Goal: Task Accomplishment & Management: Manage account settings

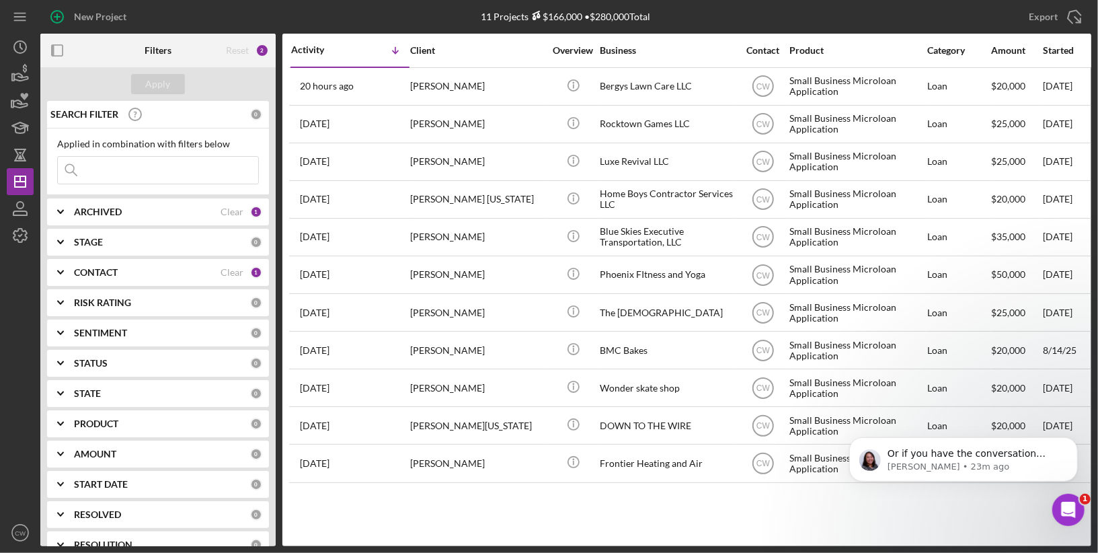
click at [90, 268] on b "CONTACT" at bounding box center [96, 272] width 44 height 11
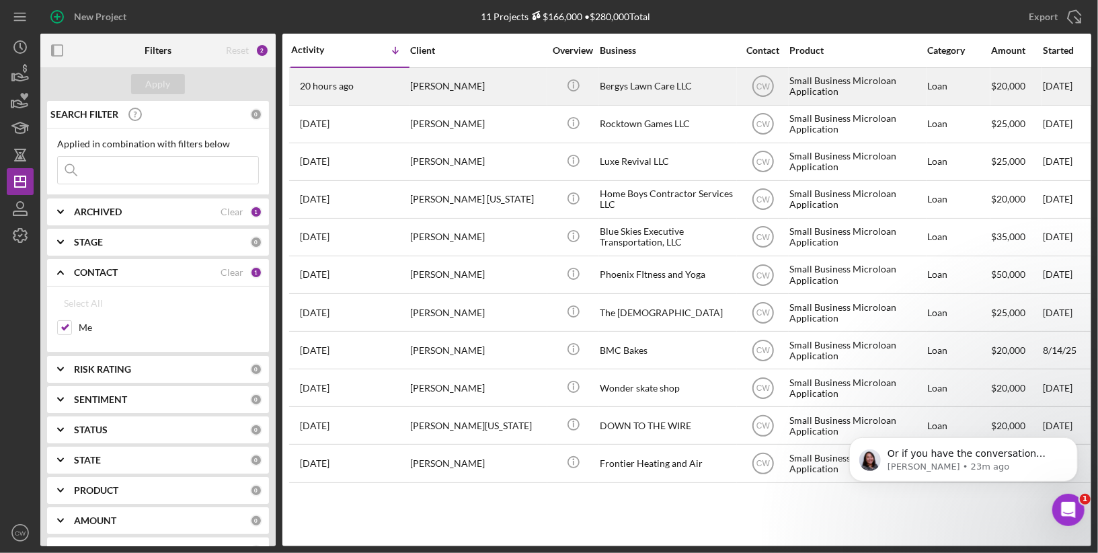
click at [415, 79] on div "[PERSON_NAME]" at bounding box center [477, 87] width 134 height 36
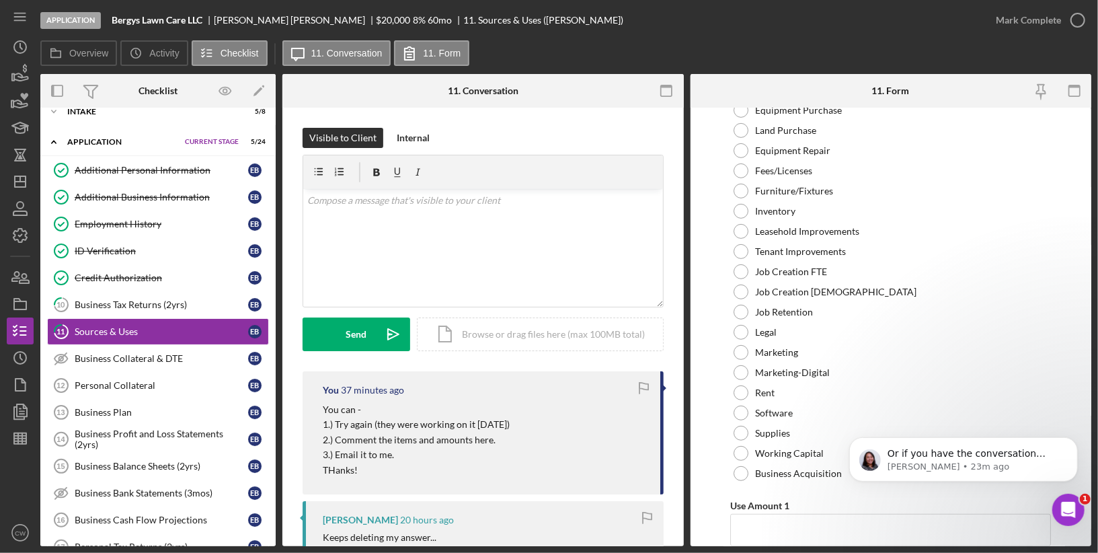
scroll to position [38, 0]
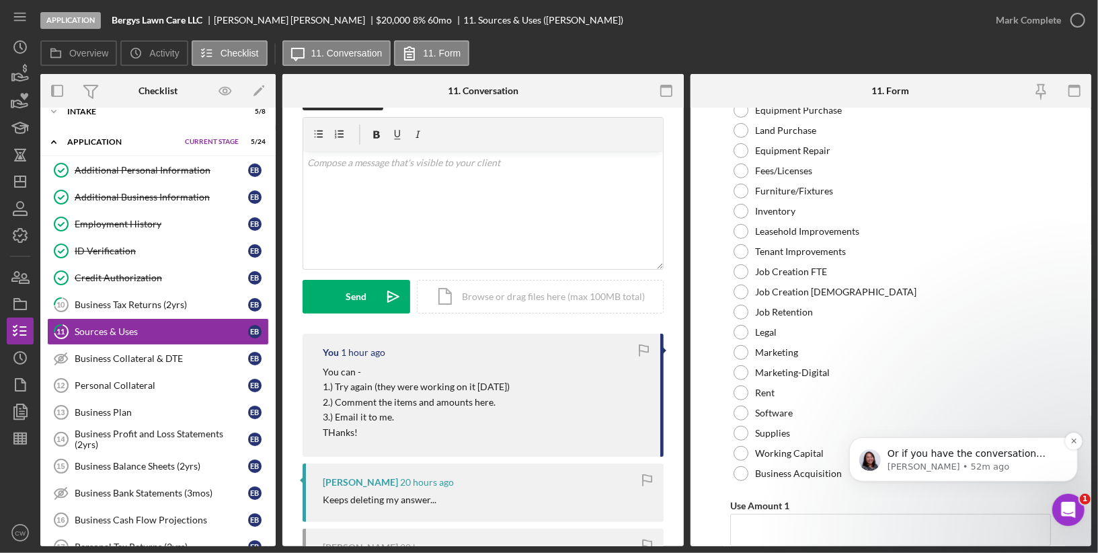
click at [960, 457] on span "Or if you have the conversation already, then you can update the recommendation…" at bounding box center [966, 472] width 158 height 51
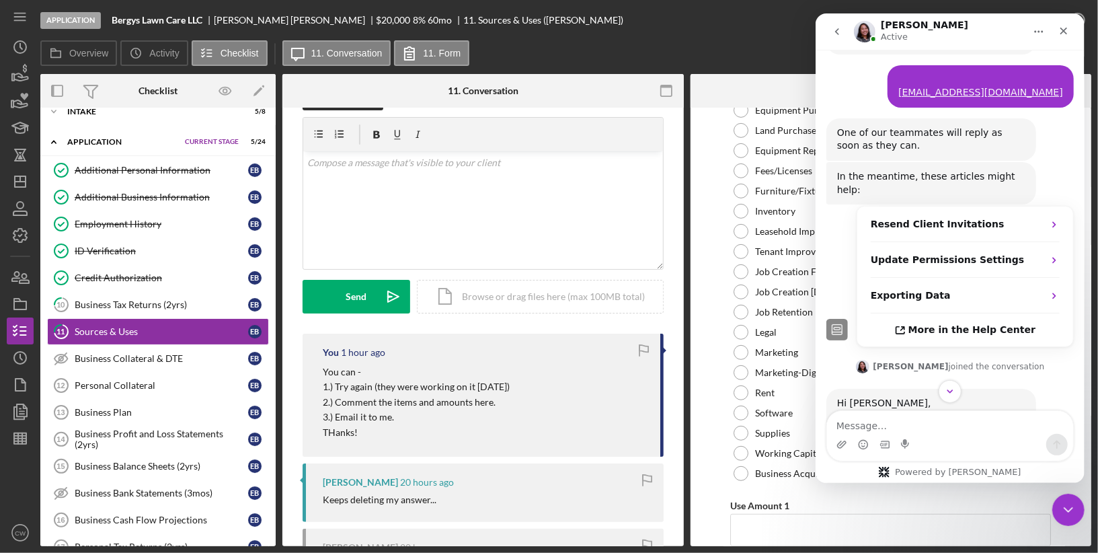
scroll to position [773, 0]
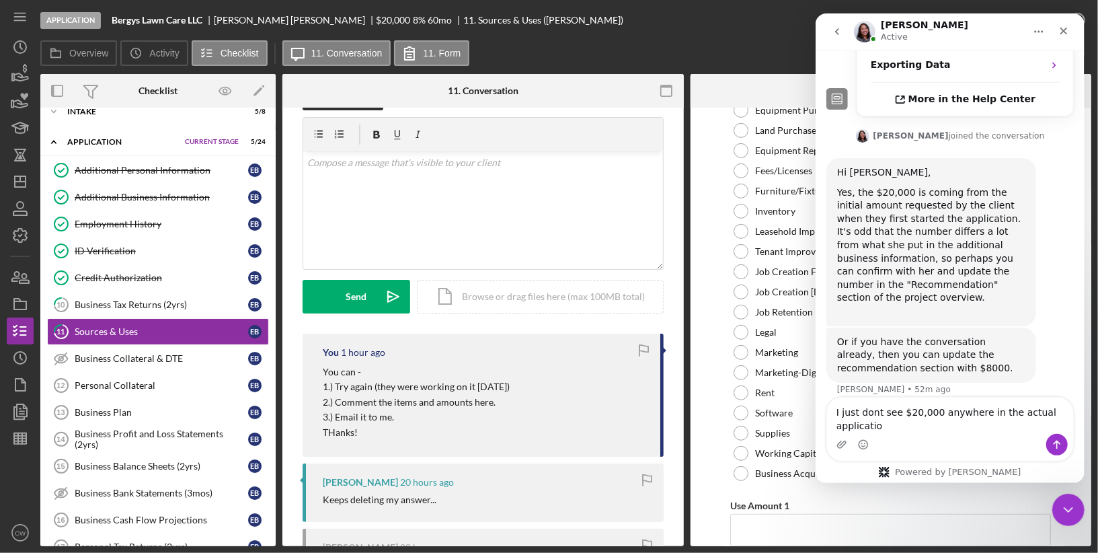
type textarea "I just dont see $20,000 anywhere in the actual application"
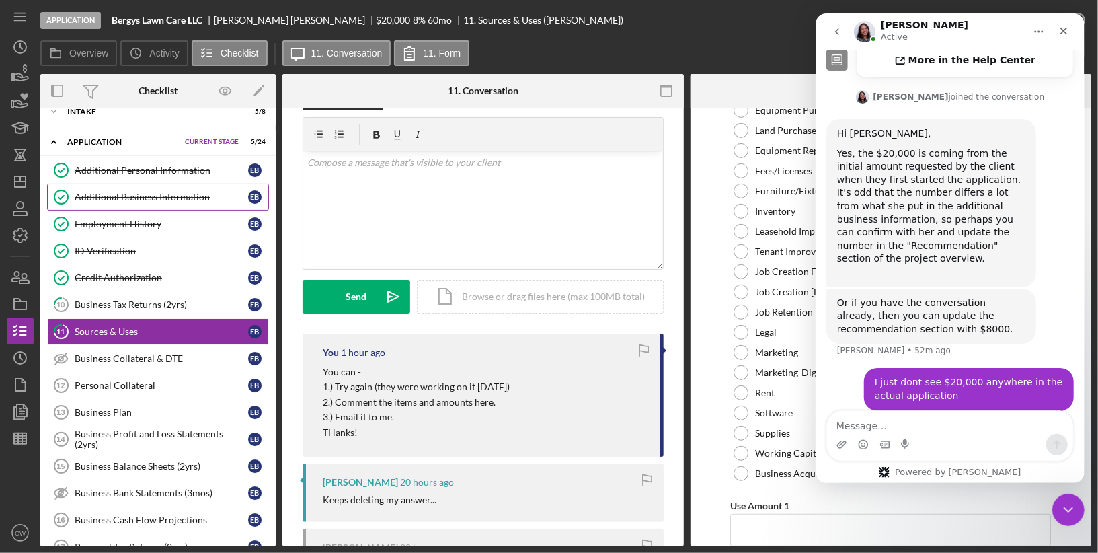
scroll to position [0, 0]
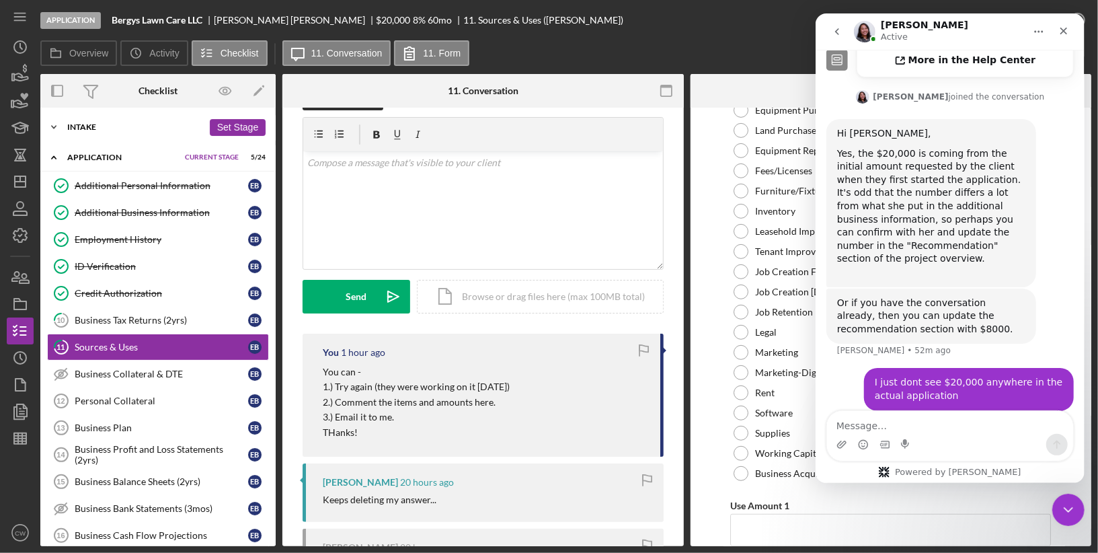
click at [83, 126] on div "Intake" at bounding box center [135, 127] width 136 height 8
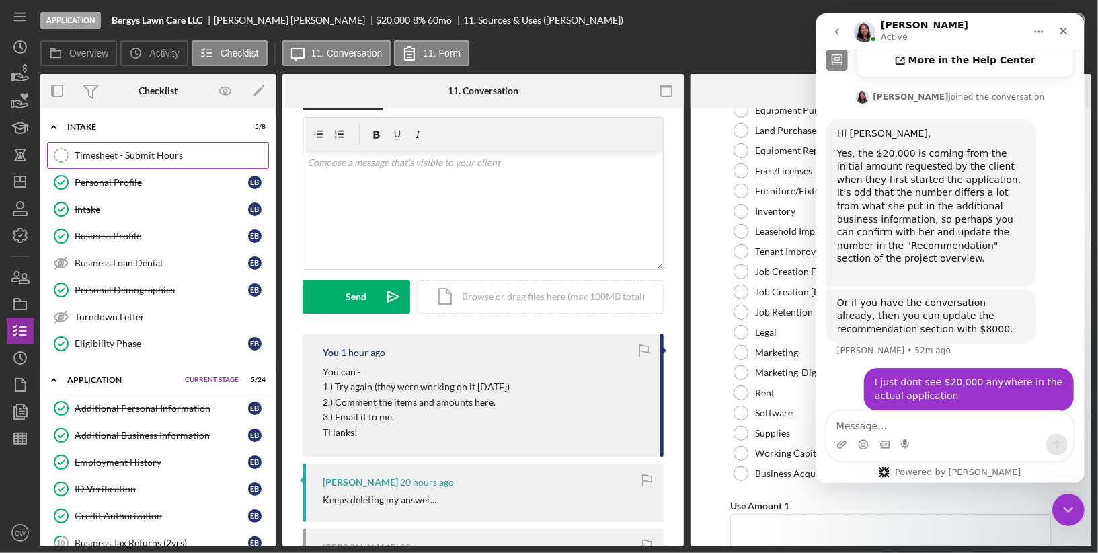
click at [85, 156] on div "Timesheet - Submit Hours" at bounding box center [172, 155] width 194 height 11
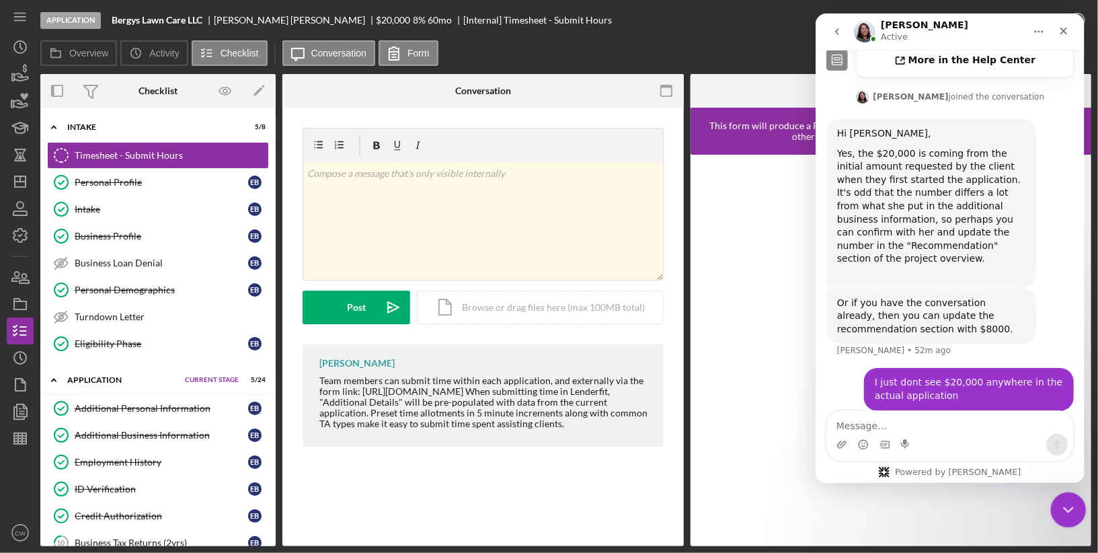
click at [1062, 521] on div "Close Intercom Messenger" at bounding box center [1066, 507] width 32 height 32
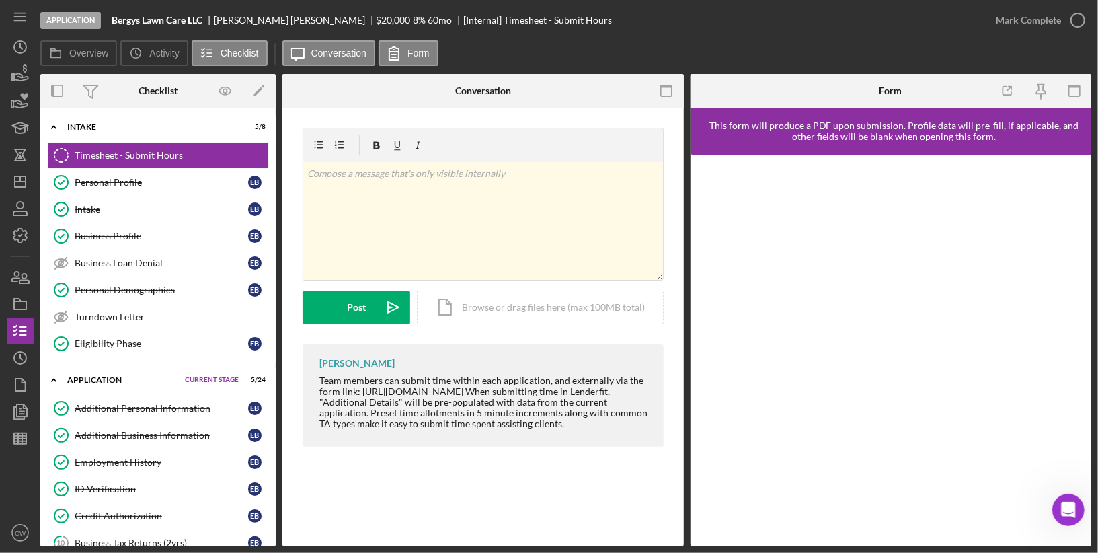
scroll to position [878, 0]
click at [17, 229] on icon "button" at bounding box center [19, 235] width 13 height 13
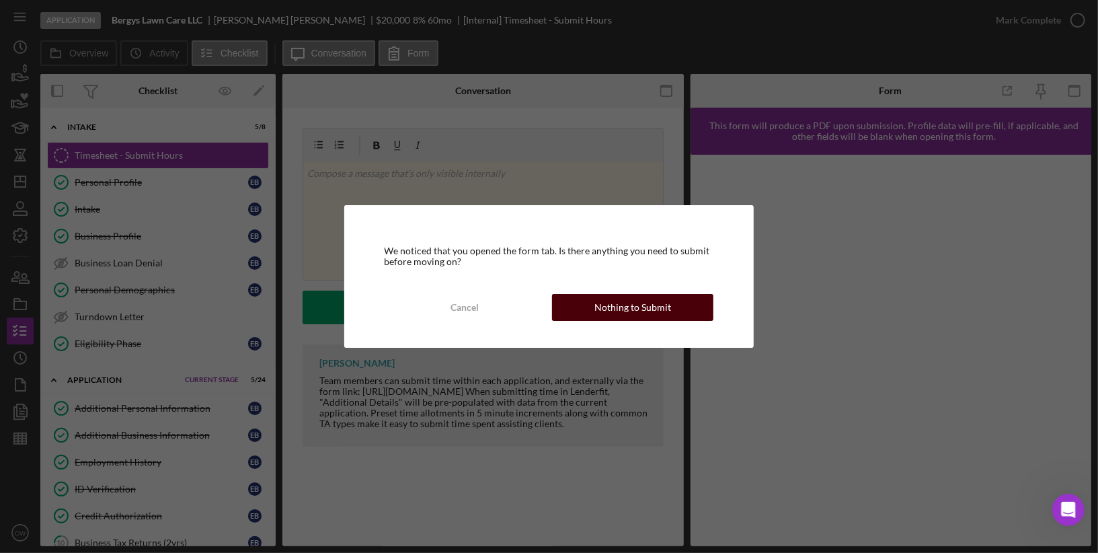
click at [625, 307] on div "Nothing to Submit" at bounding box center [632, 307] width 77 height 27
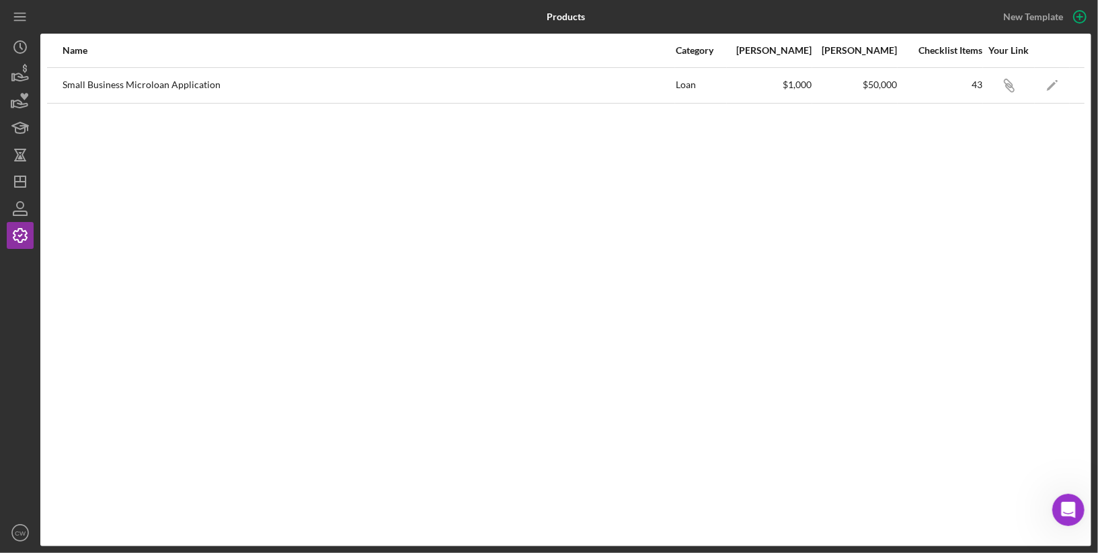
click at [181, 85] on div "Small Business Microloan Application" at bounding box center [369, 86] width 612 height 34
click at [1050, 81] on icon "Icon/Edit" at bounding box center [1052, 85] width 30 height 30
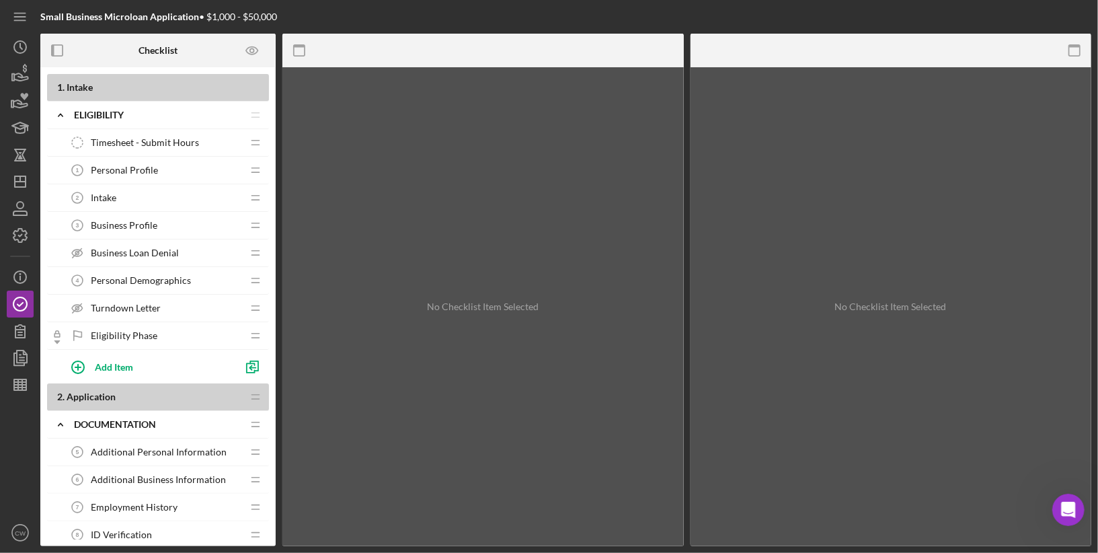
click at [184, 146] on span "Timesheet - Submit Hours" at bounding box center [145, 142] width 108 height 11
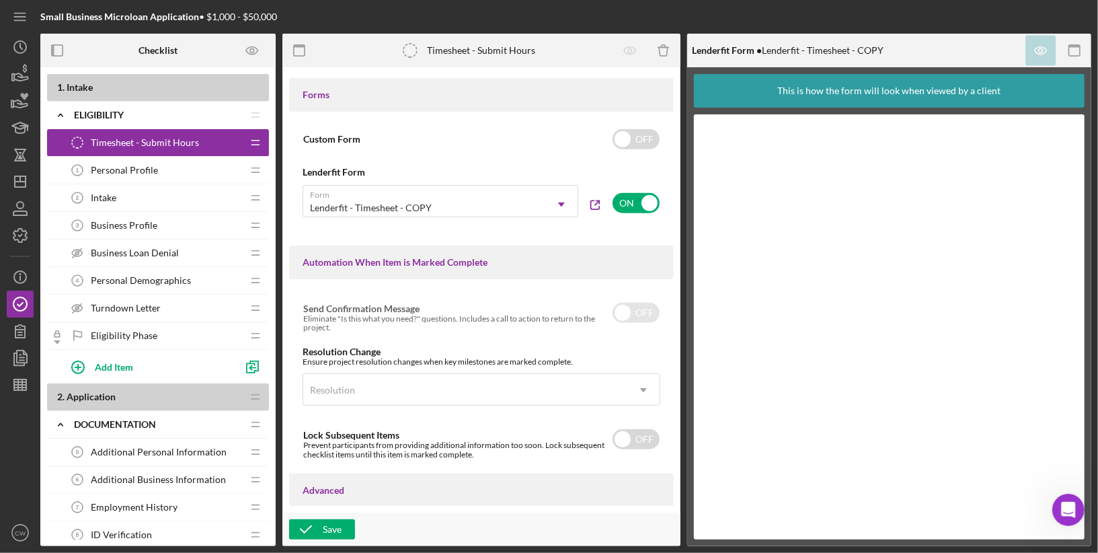
scroll to position [628, 0]
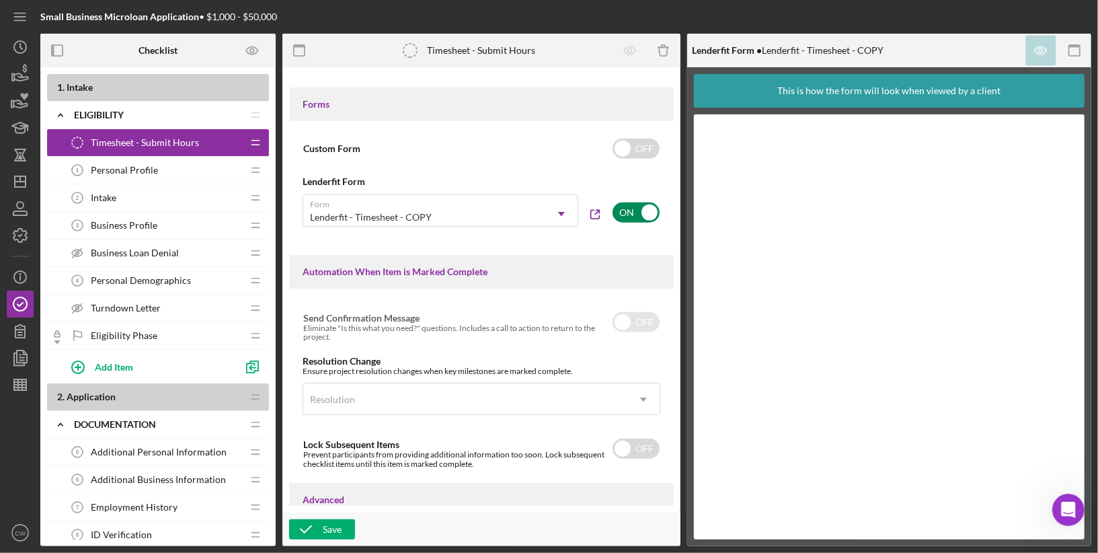
click at [642, 216] on input "checkbox" at bounding box center [635, 212] width 47 height 20
checkbox input "false"
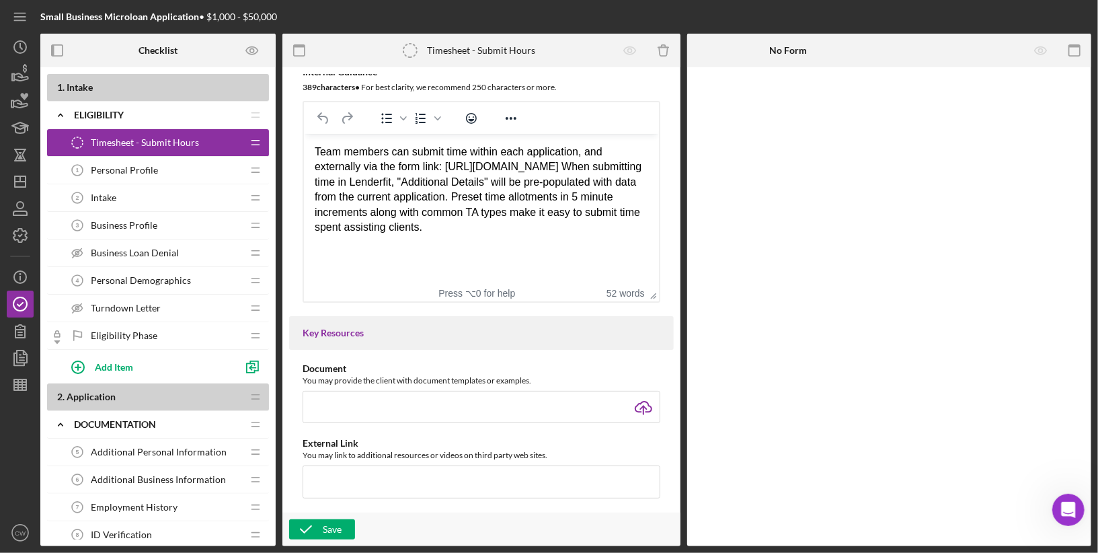
scroll to position [0, 0]
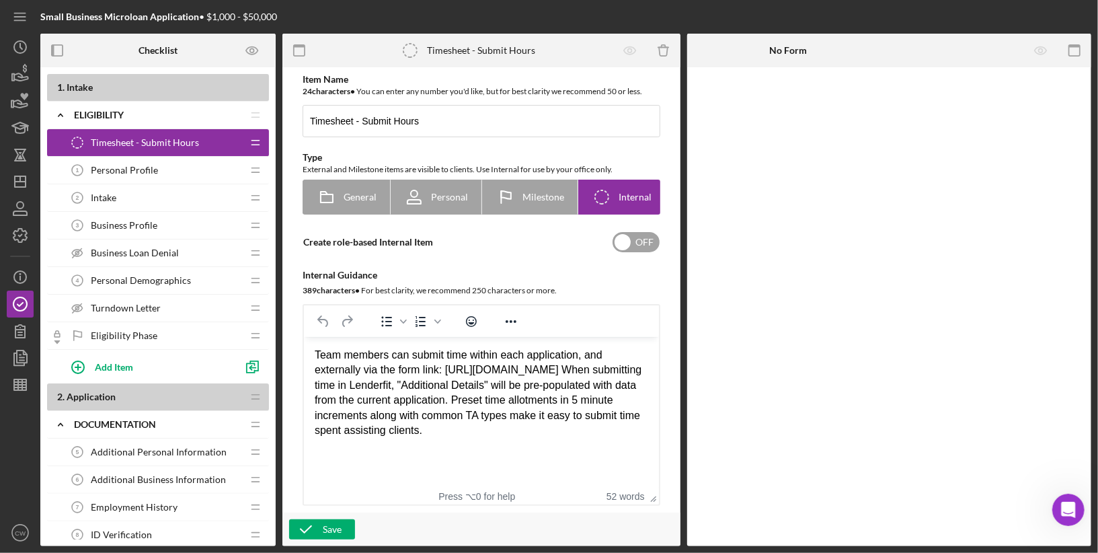
click at [622, 250] on input "checkbox" at bounding box center [635, 242] width 47 height 20
checkbox input "true"
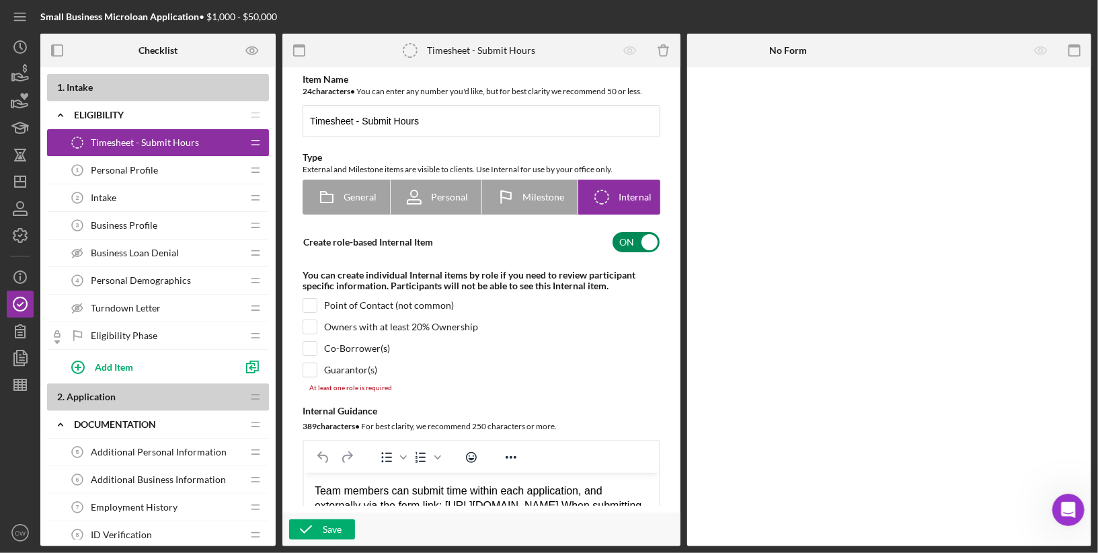
click at [118, 180] on div "Personal Profile 1 Personal Profile" at bounding box center [153, 170] width 178 height 27
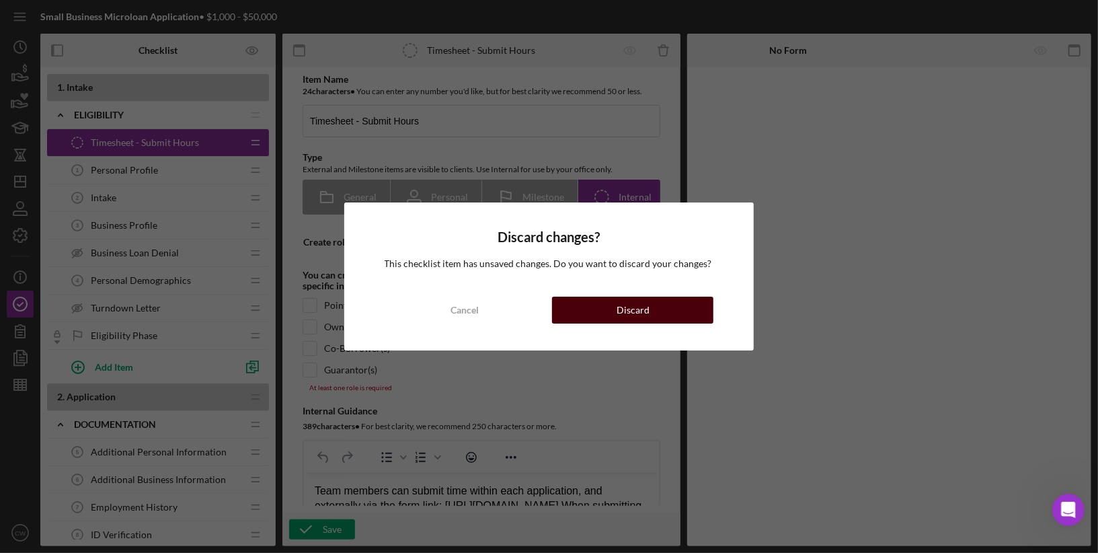
click at [615, 309] on button "Discard" at bounding box center [632, 309] width 161 height 27
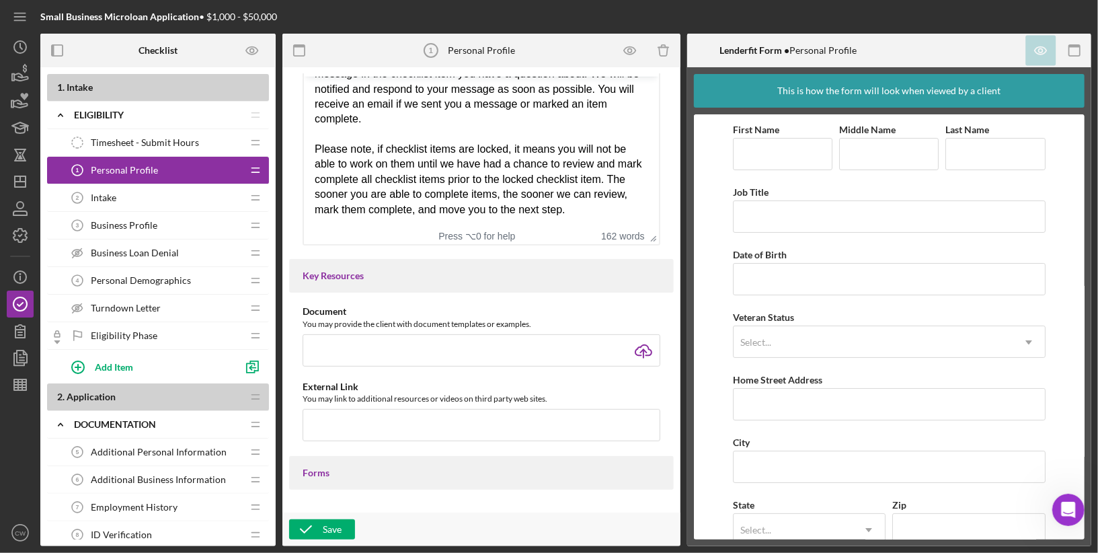
scroll to position [85, 0]
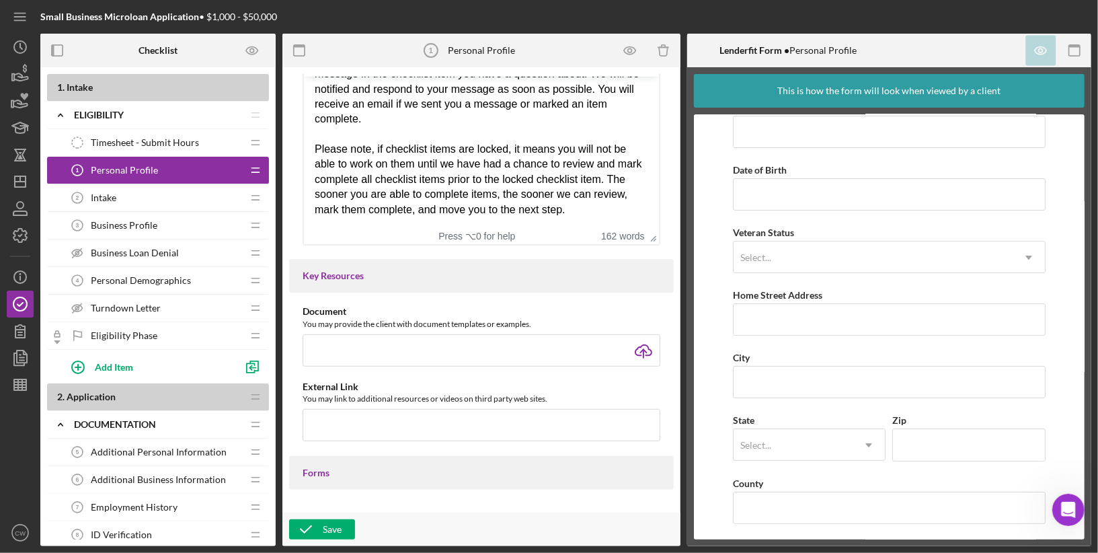
click at [102, 199] on span "Intake" at bounding box center [104, 197] width 26 height 11
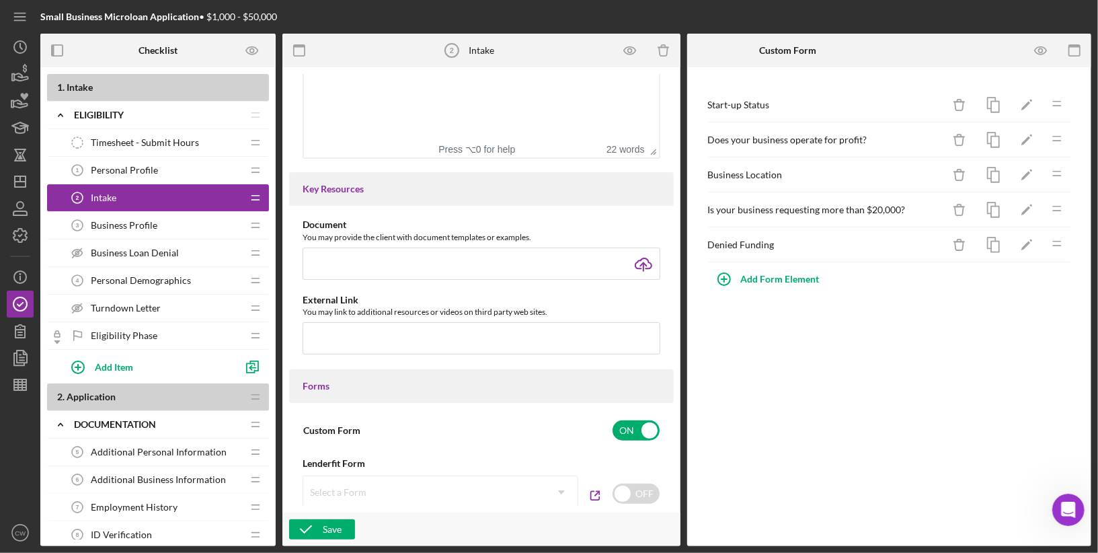
scroll to position [608, 0]
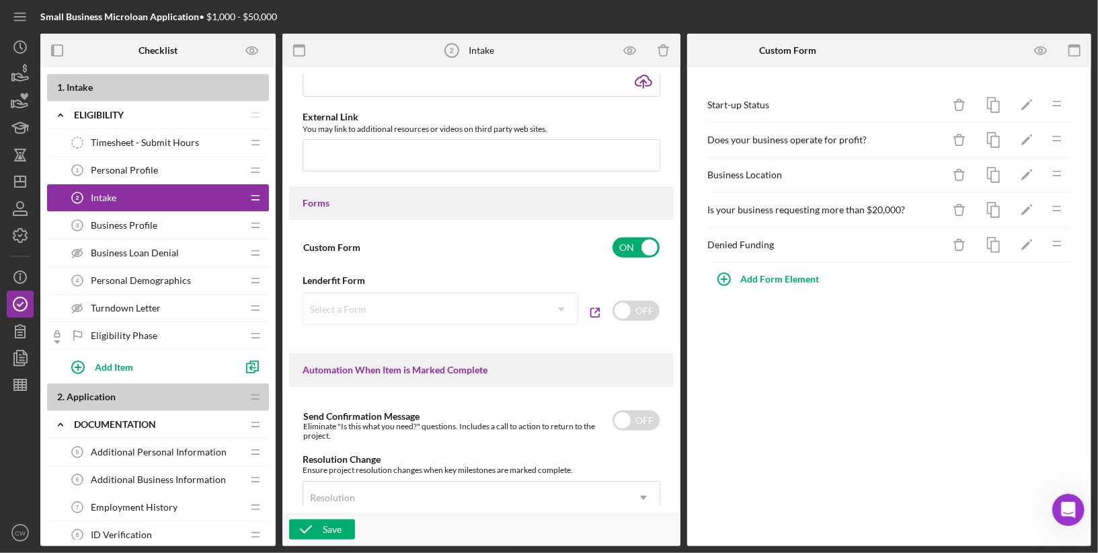
click at [216, 230] on div "Business Profile 3 Business Profile" at bounding box center [153, 225] width 178 height 27
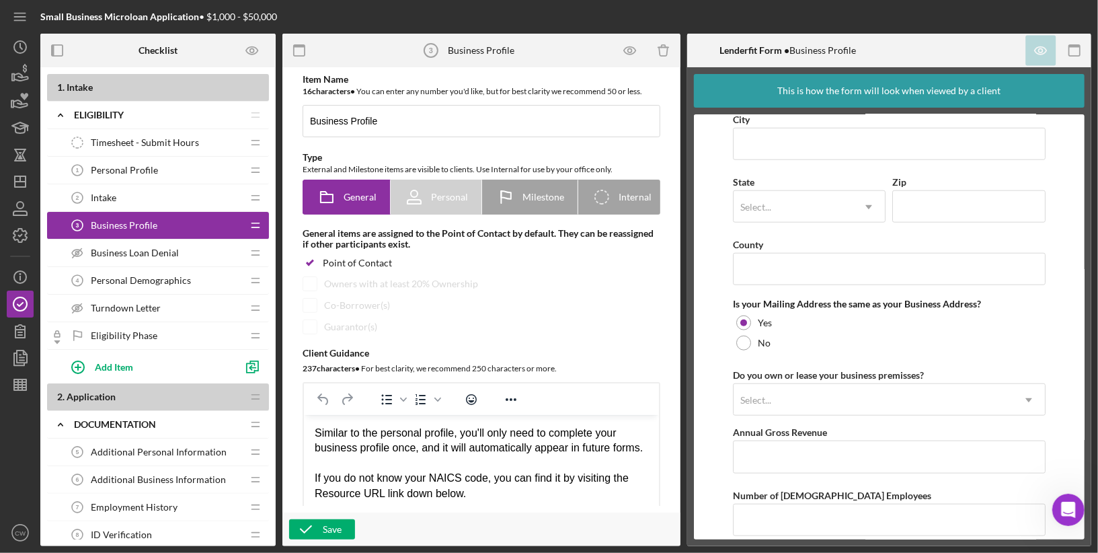
scroll to position [940, 0]
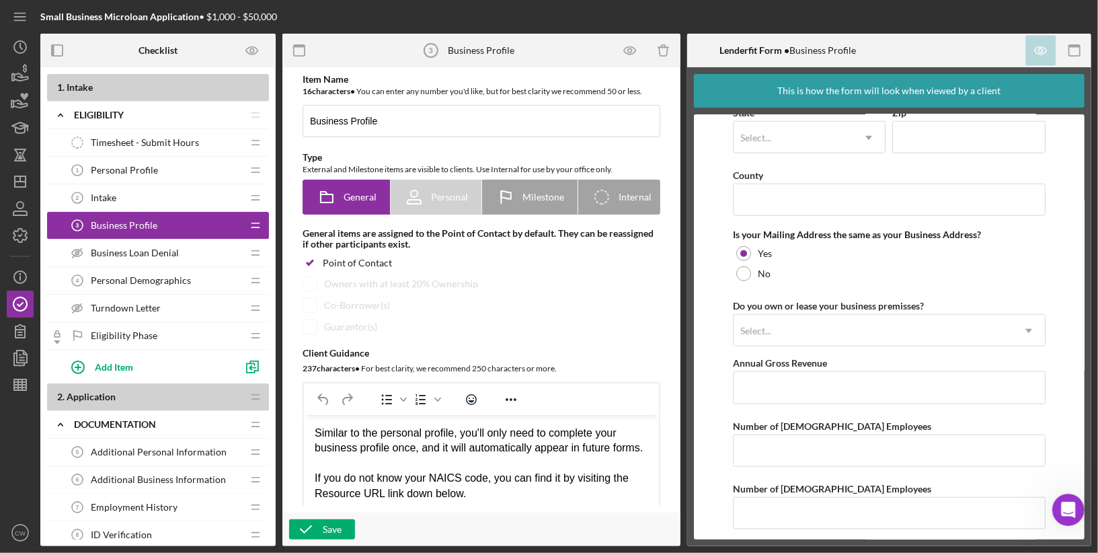
click at [183, 290] on div "Personal Demographics 4 Personal Demographics" at bounding box center [153, 280] width 178 height 27
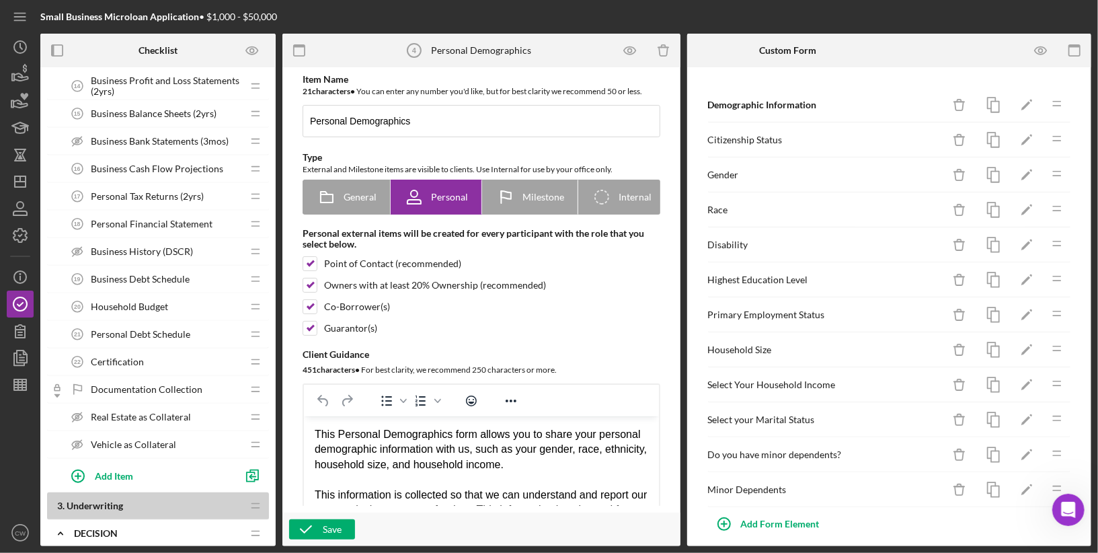
scroll to position [740, 0]
